Goal: Find specific page/section: Find specific page/section

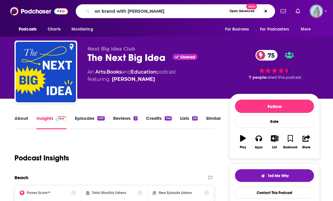
type input "on brand with [PERSON_NAME]"
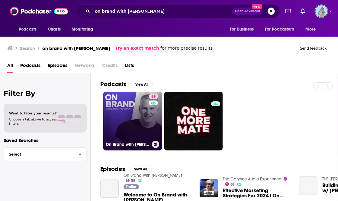
click at [139, 105] on link "59 On Brand with [PERSON_NAME]" at bounding box center [132, 121] width 59 height 59
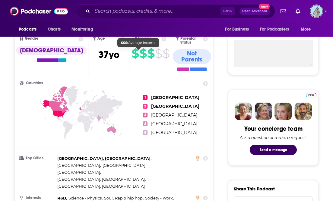
scroll to position [121, 0]
